Goal: Transaction & Acquisition: Purchase product/service

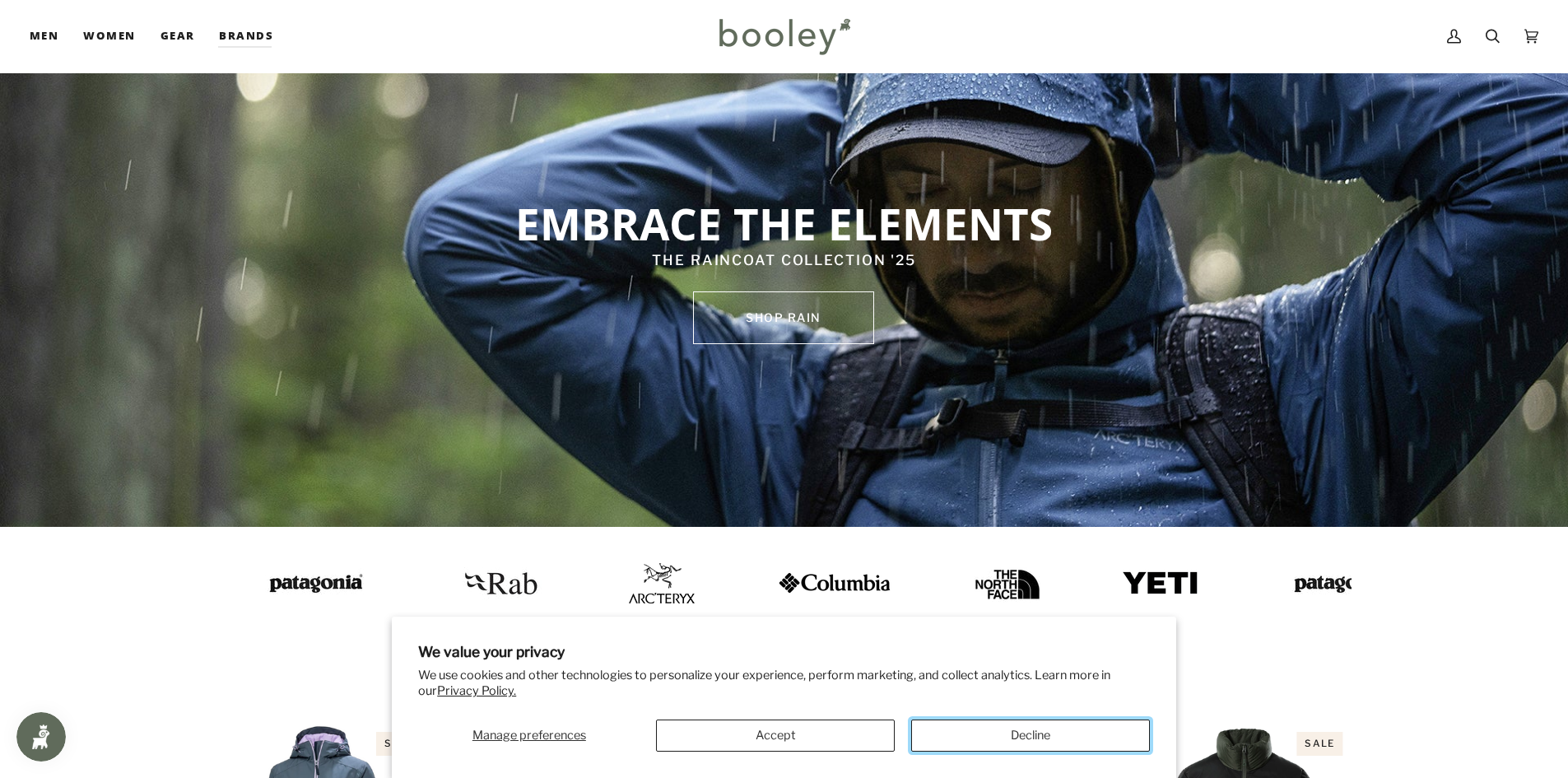
click at [1050, 726] on button "Decline" at bounding box center [1031, 736] width 239 height 32
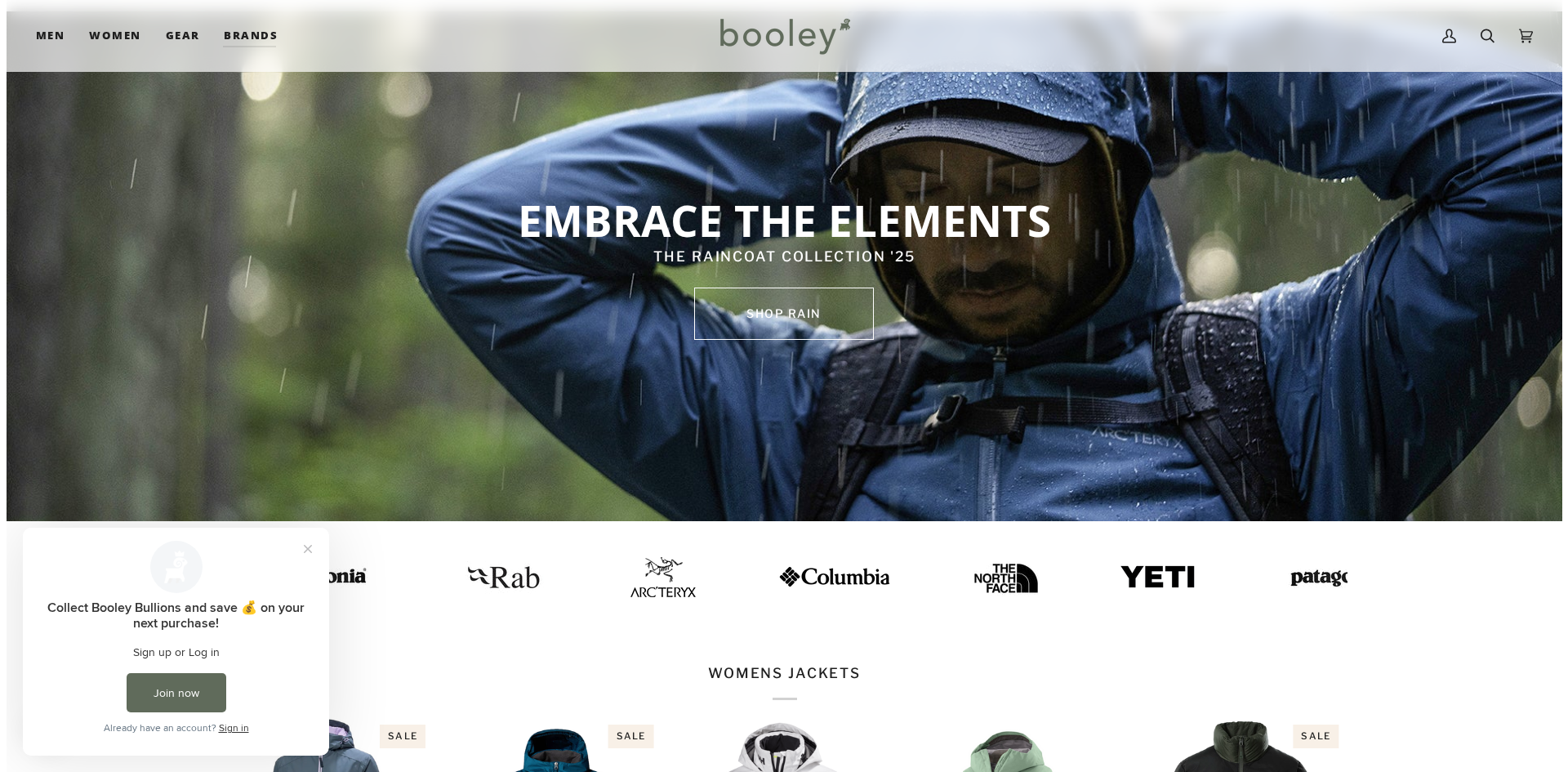
scroll to position [82, 0]
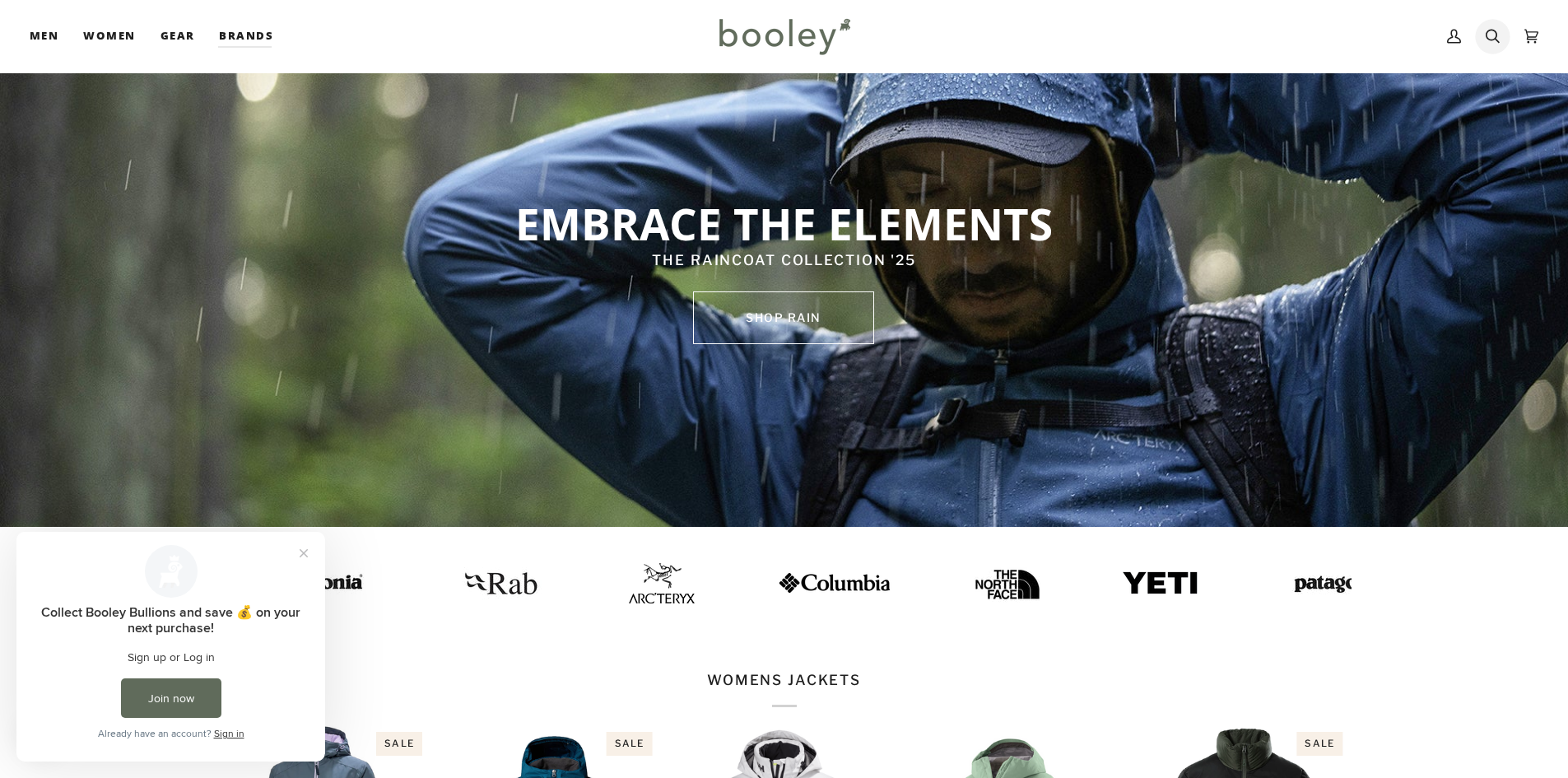
click at [1483, 42] on link "Search" at bounding box center [1492, 36] width 39 height 72
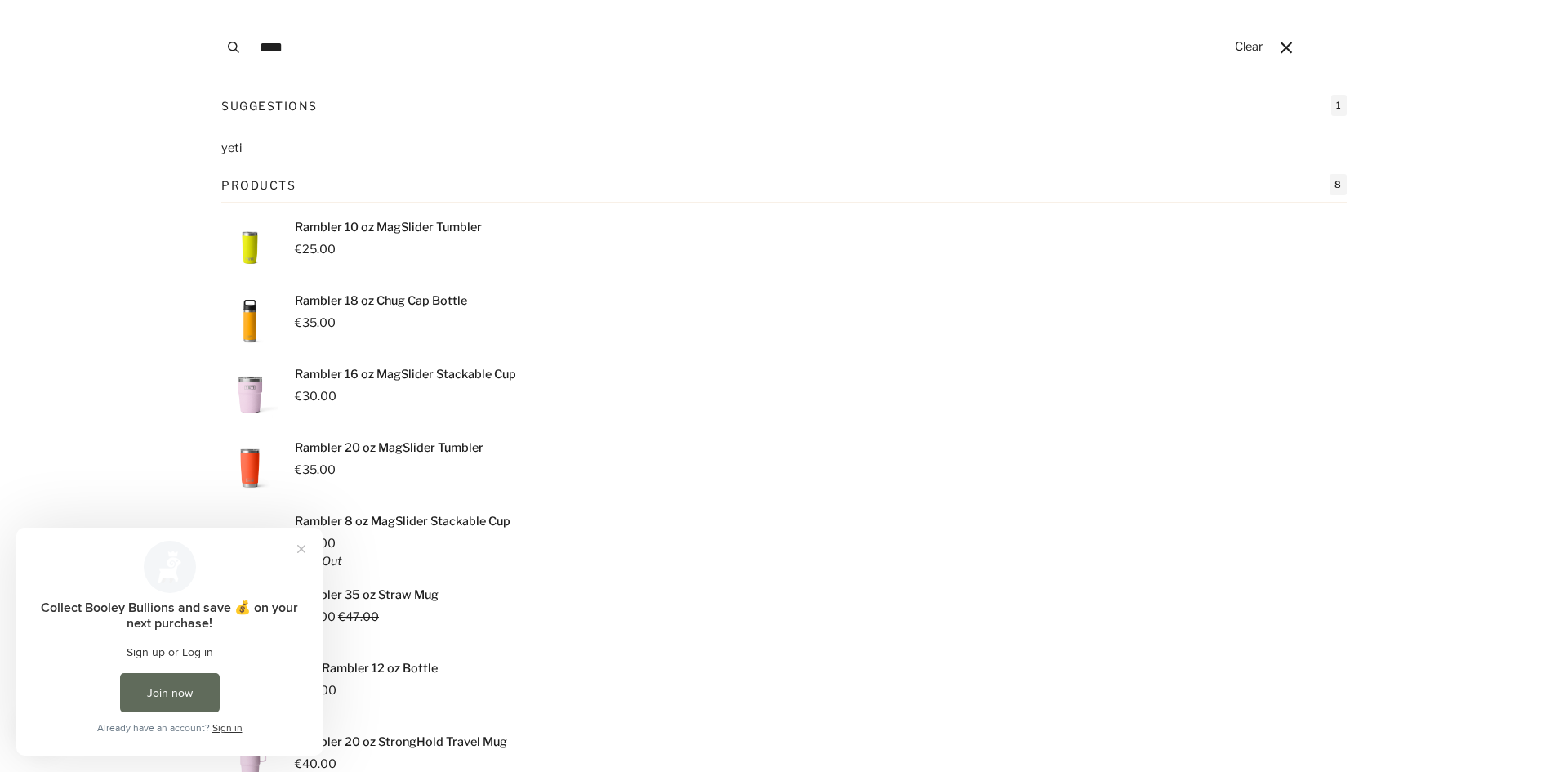
type input "****"
click at [216, 0] on button "Search" at bounding box center [233, 48] width 36 height 95
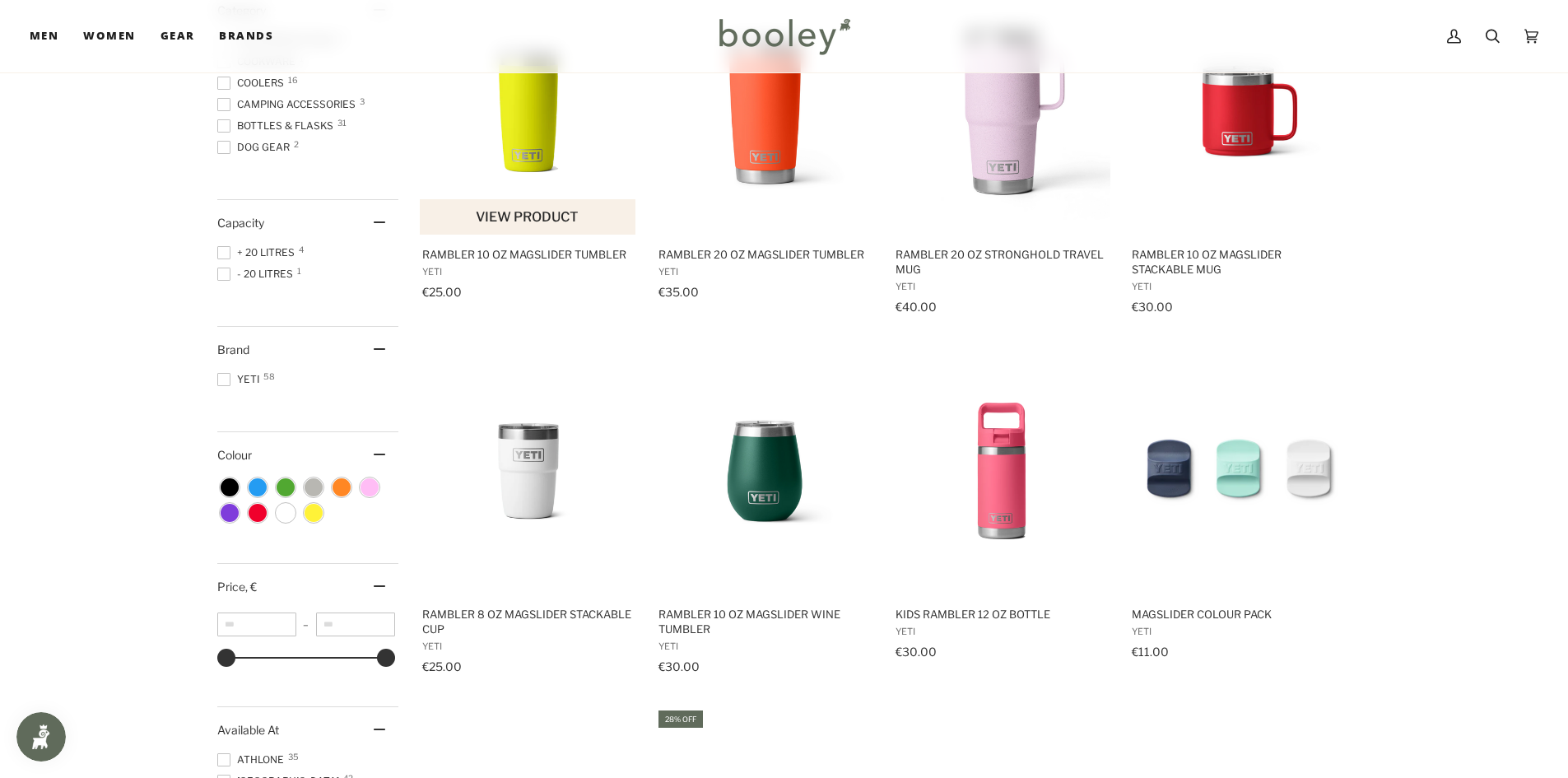
scroll to position [329, 0]
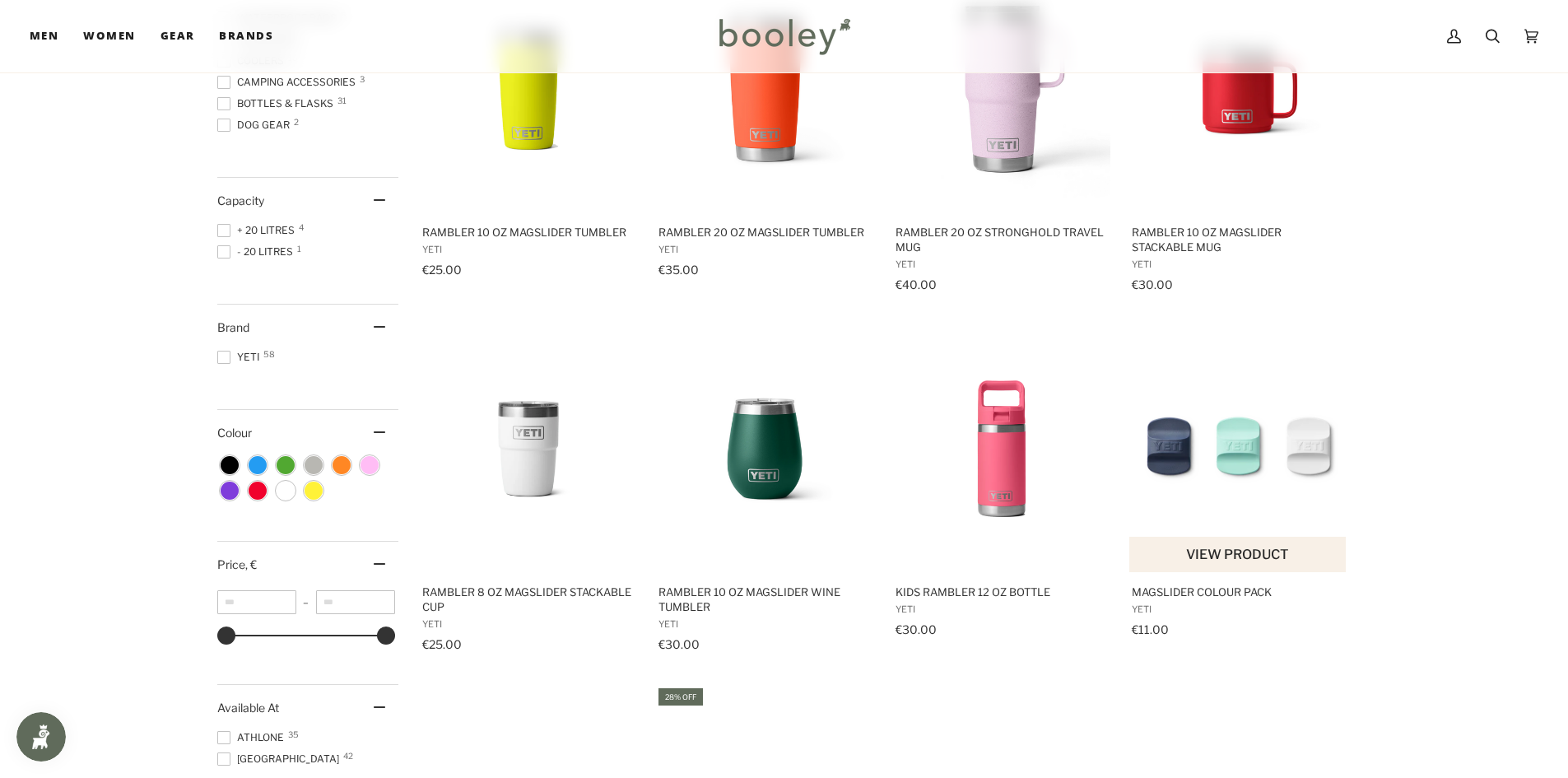
click at [1196, 594] on span "MagSlider Colour Pack" at bounding box center [1238, 592] width 214 height 15
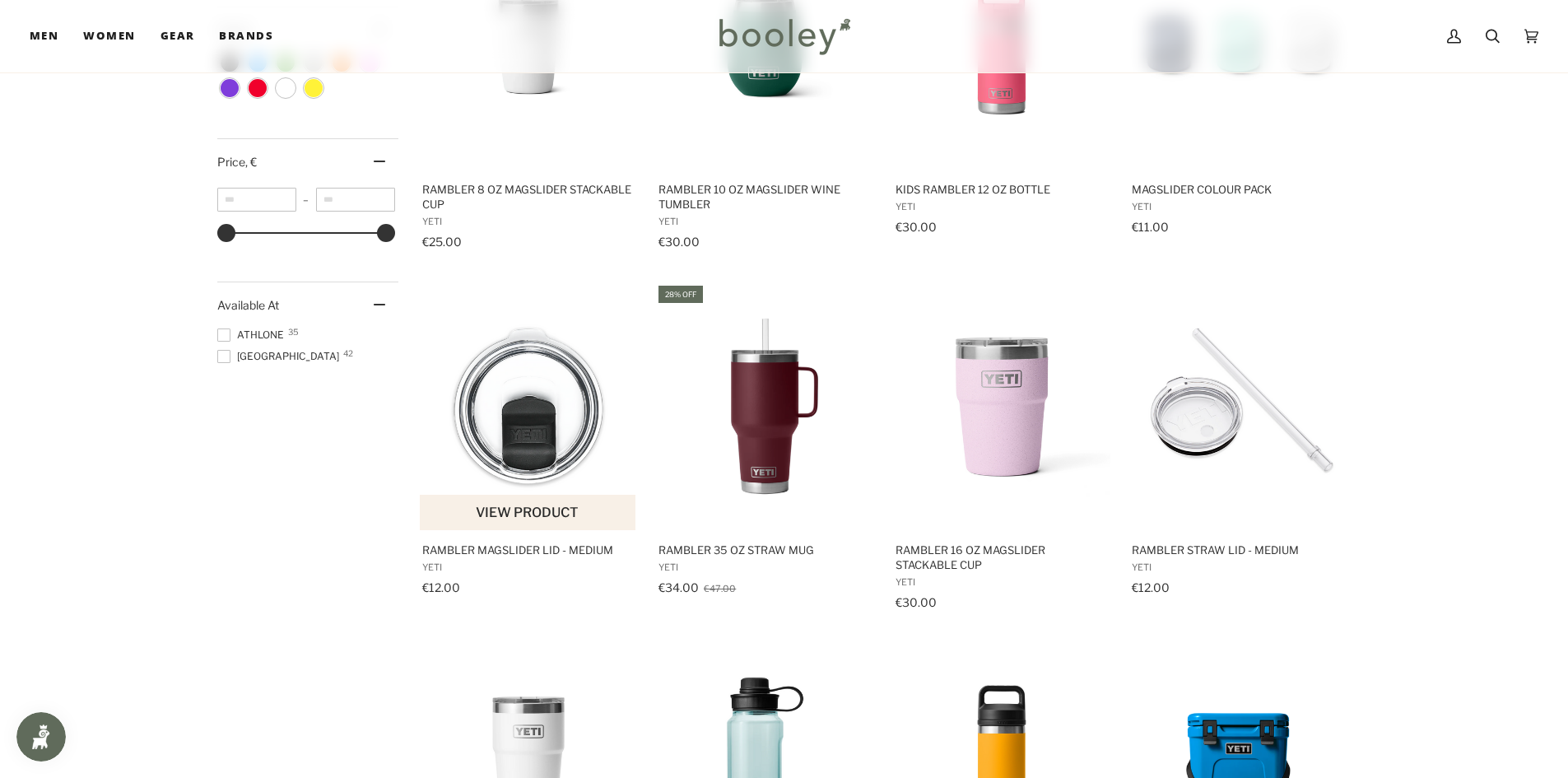
scroll to position [659, 0]
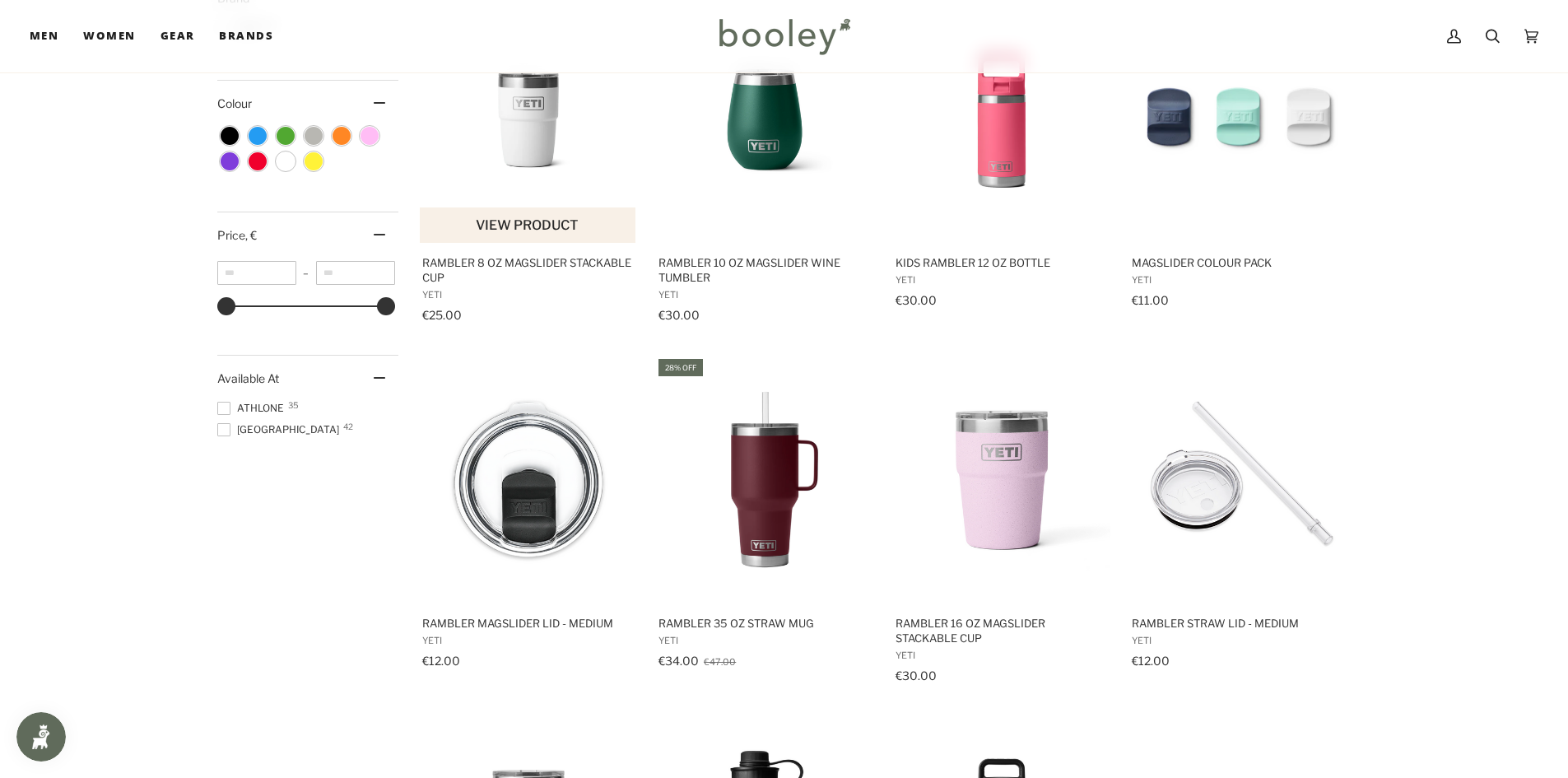
click at [537, 258] on span "Rambler 8 oz MagSlider Stackable Cup" at bounding box center [529, 270] width 214 height 30
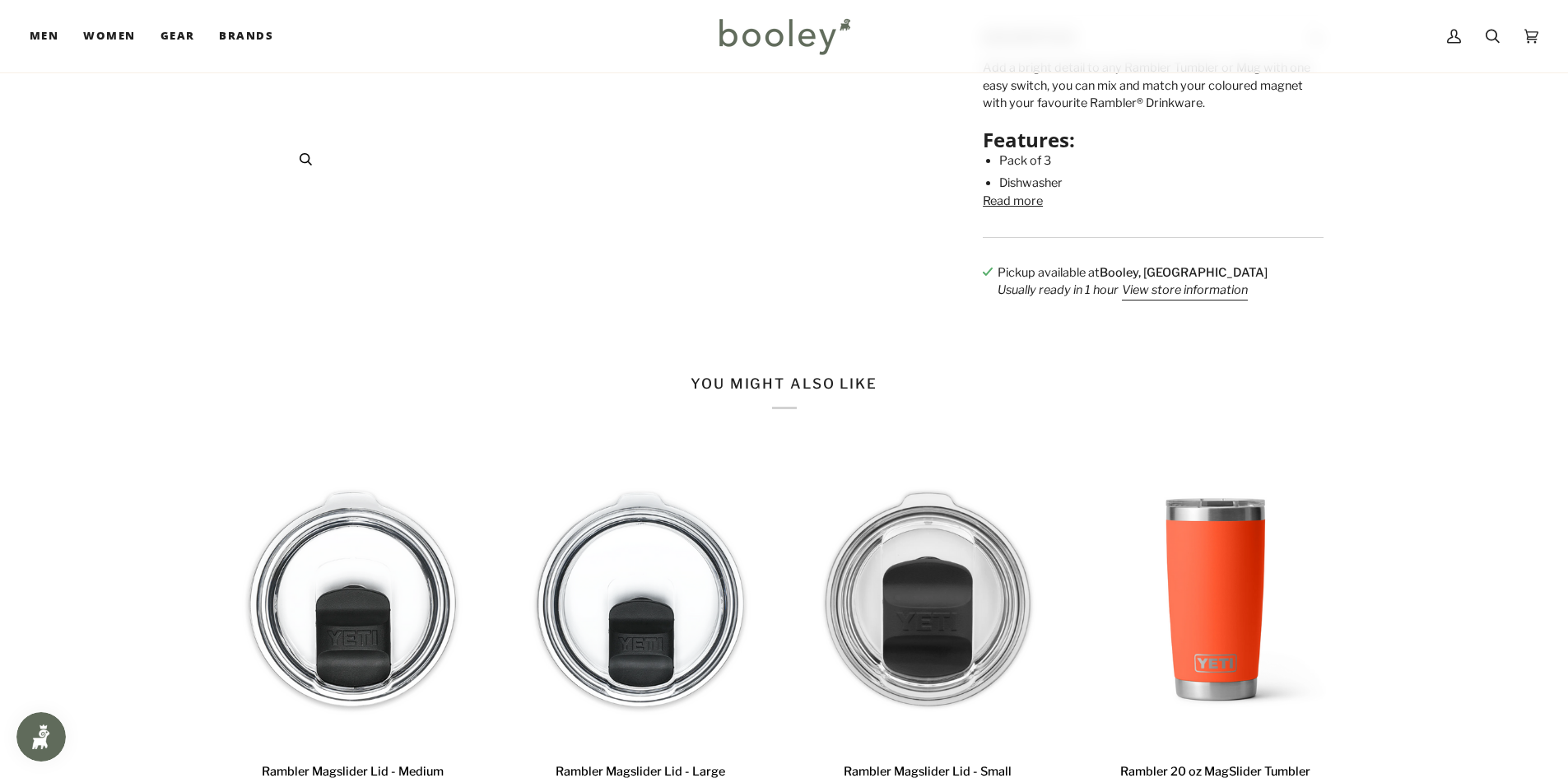
scroll to position [329, 0]
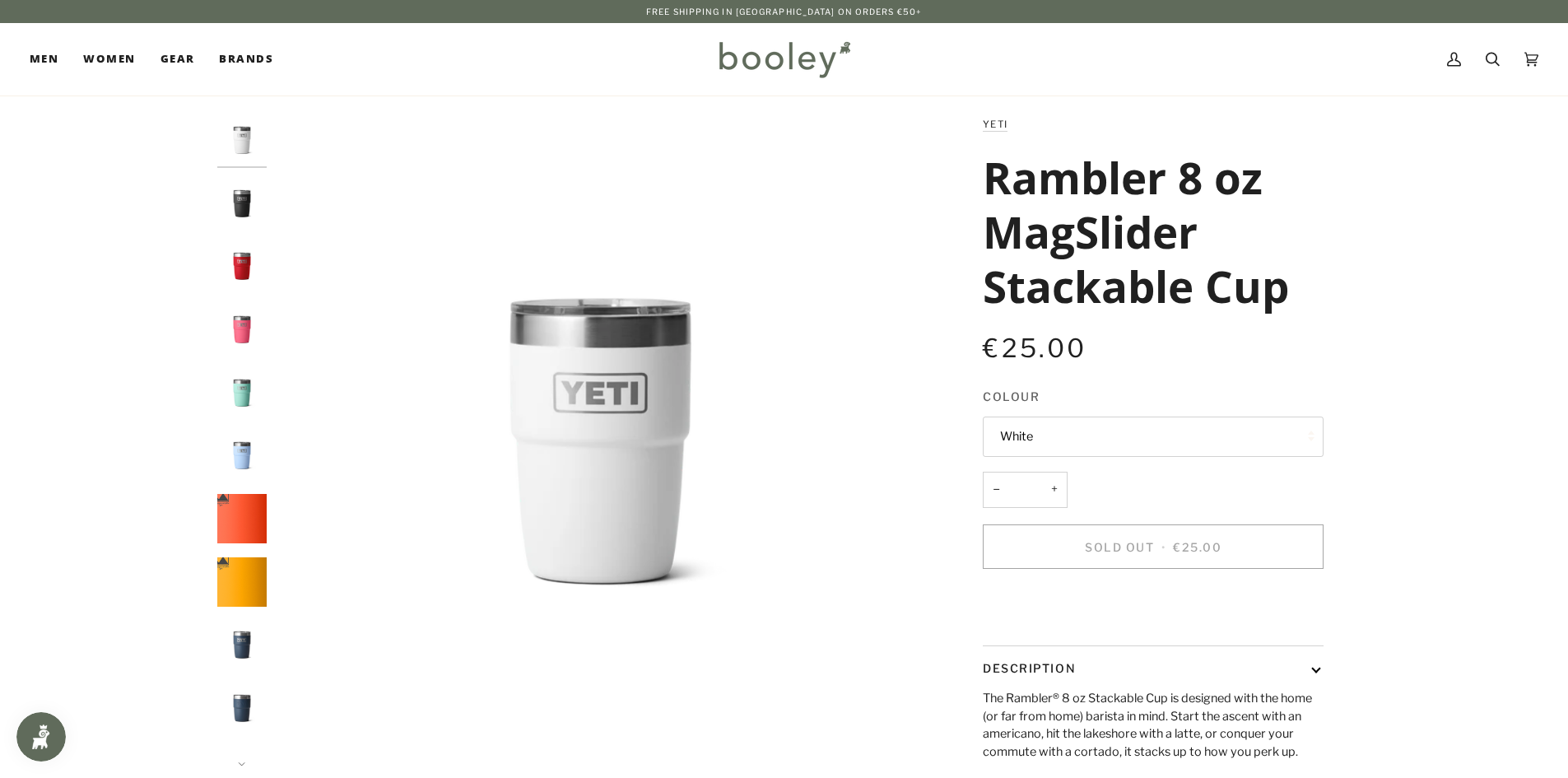
click at [1101, 445] on button "White" at bounding box center [1153, 437] width 341 height 40
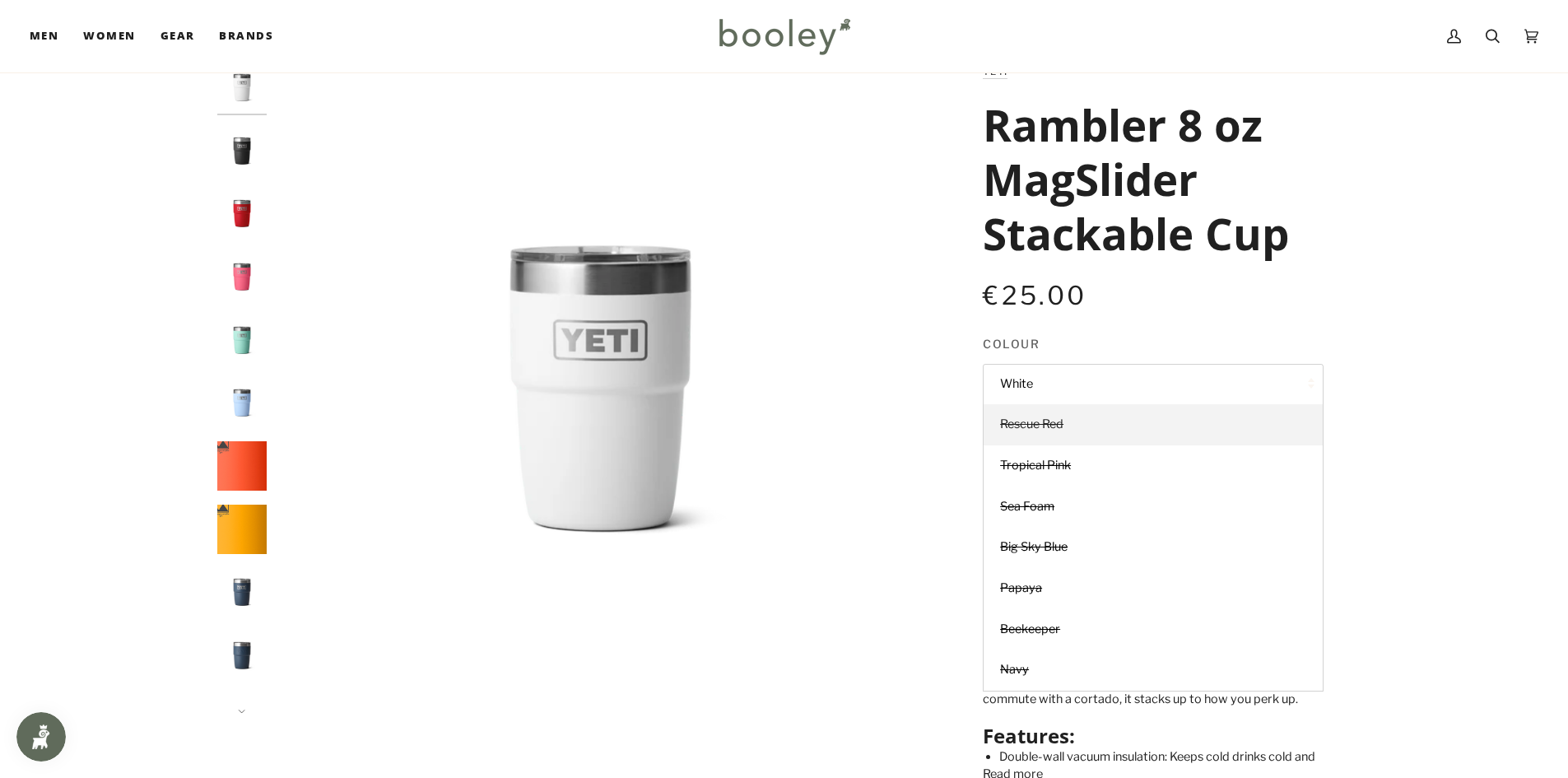
scroll to position [83, 0]
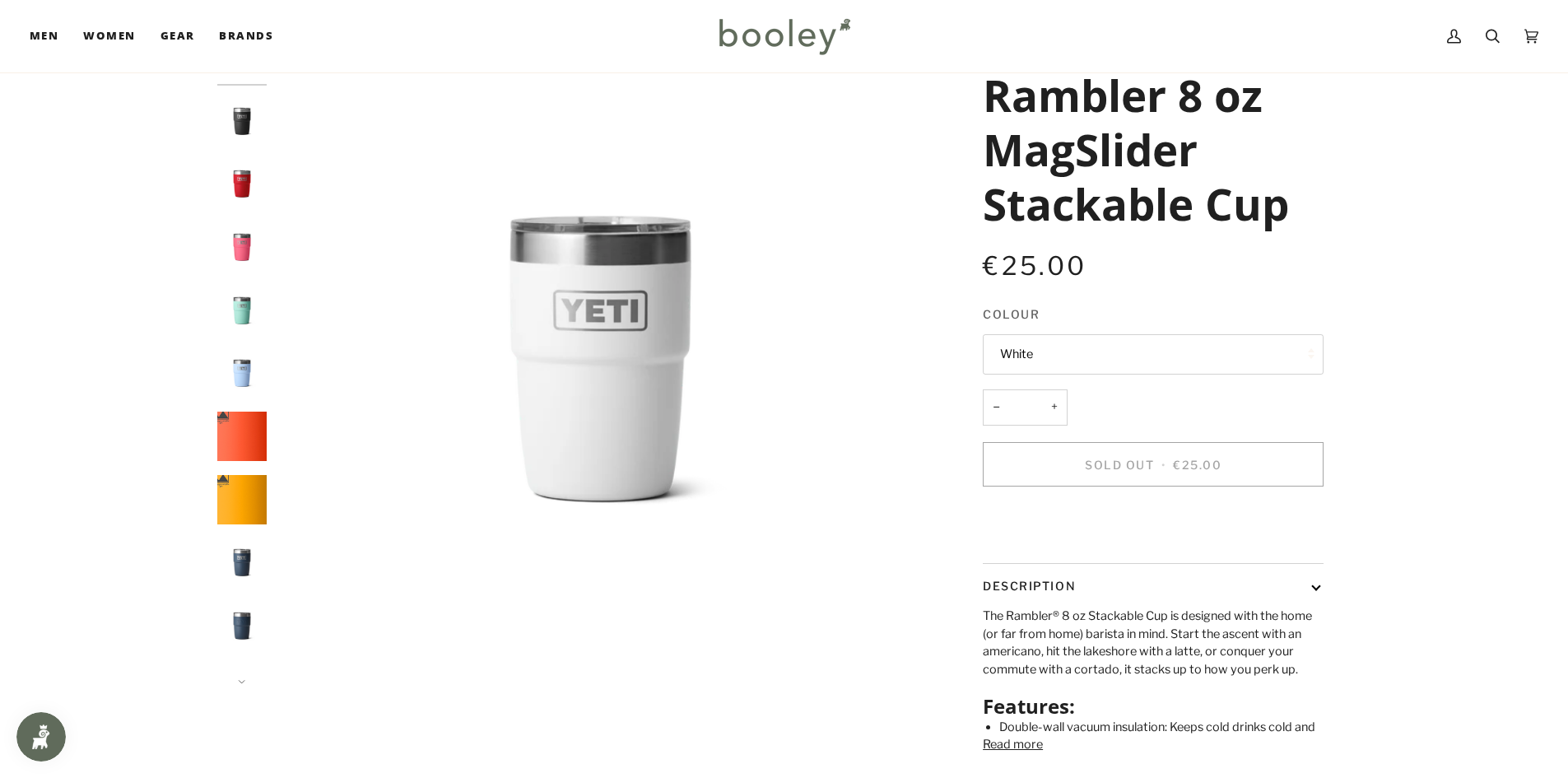
click at [248, 239] on img "Yeti Rambler 8 oz MagSlider Stackable Cup Tropical Pink - Booley Galway" at bounding box center [242, 246] width 50 height 50
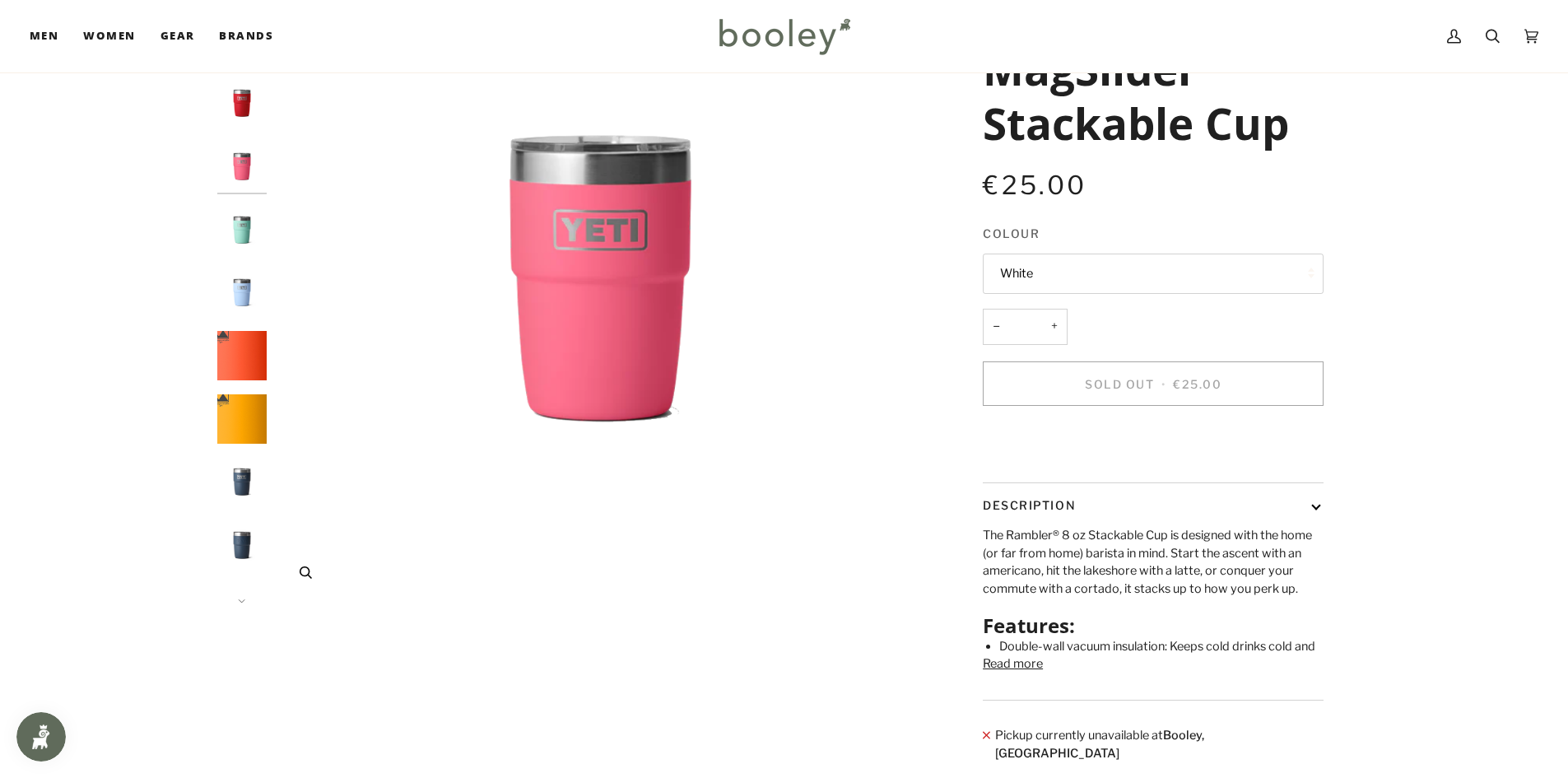
scroll to position [165, 0]
